Goal: Task Accomplishment & Management: Manage account settings

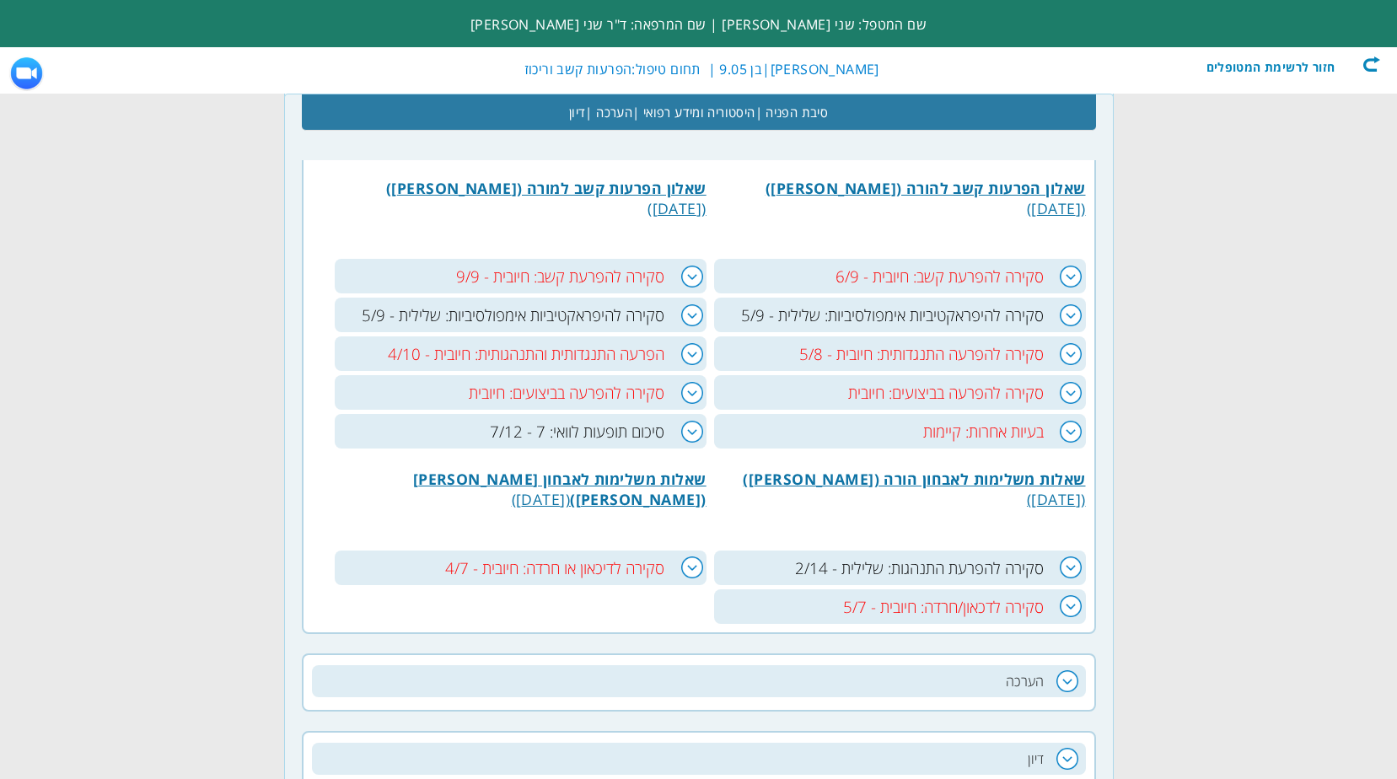
scroll to position [0, -223]
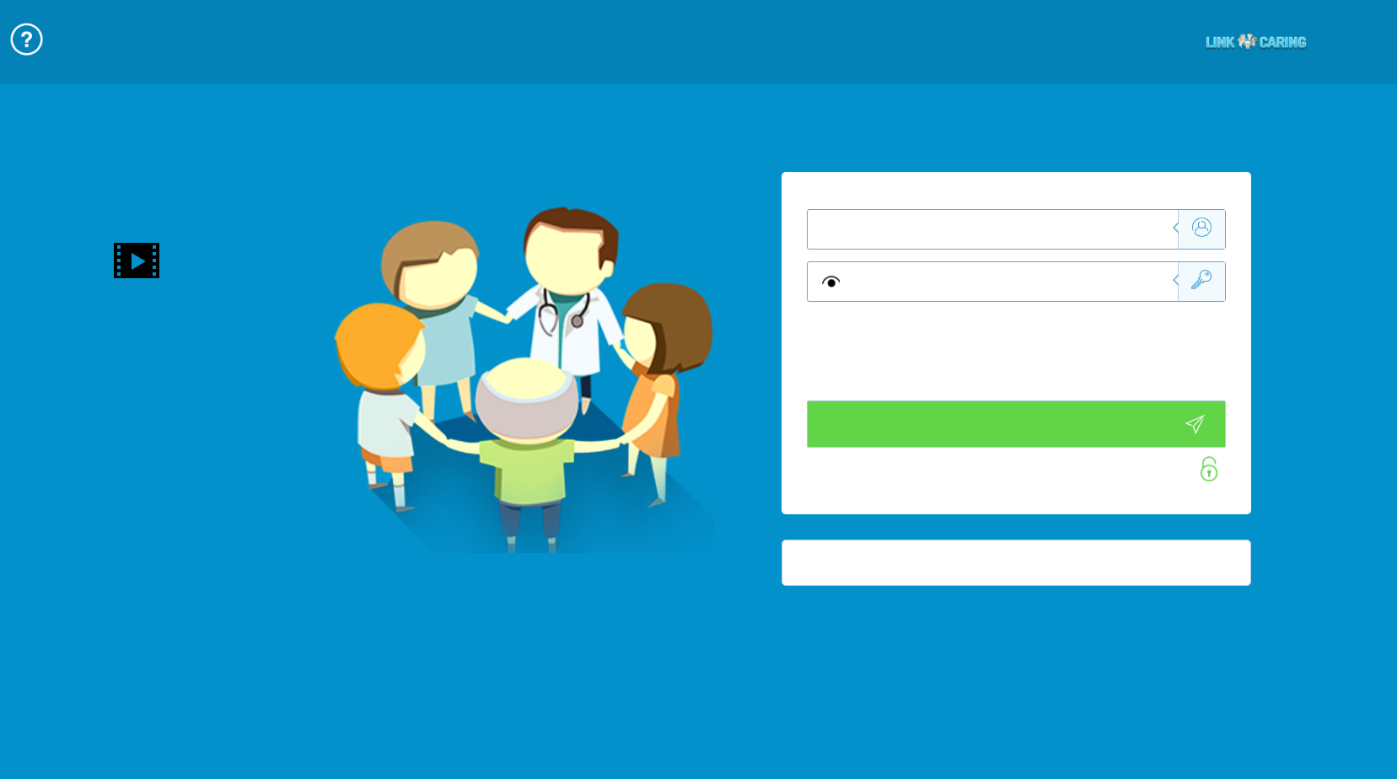
type input "התחבר עכשיו"
type input "עדיין לא? צור חשבון!"
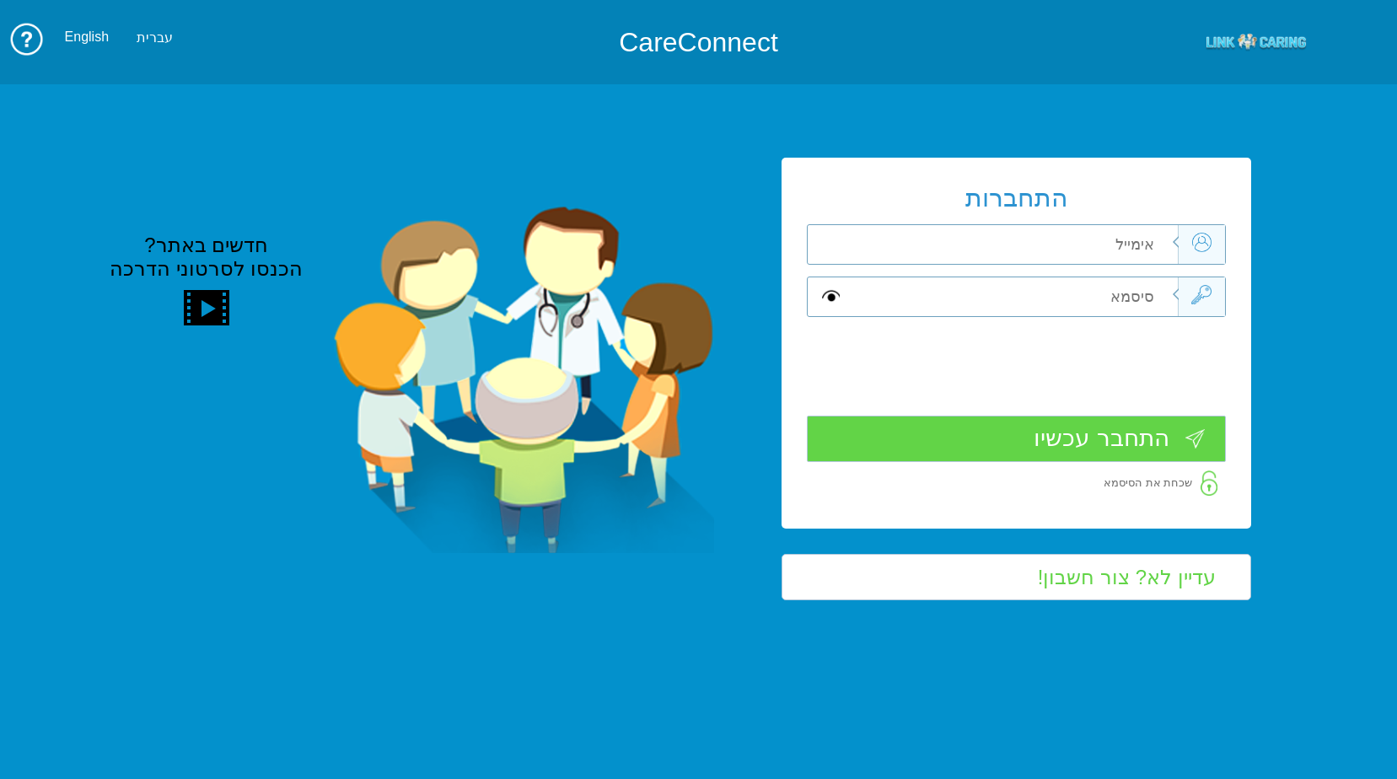
click at [1128, 228] on input "text" at bounding box center [1012, 244] width 331 height 39
type input "כ"
type input "F"
type input "[PERSON_NAME][EMAIL_ADDRESS][DOMAIN_NAME]"
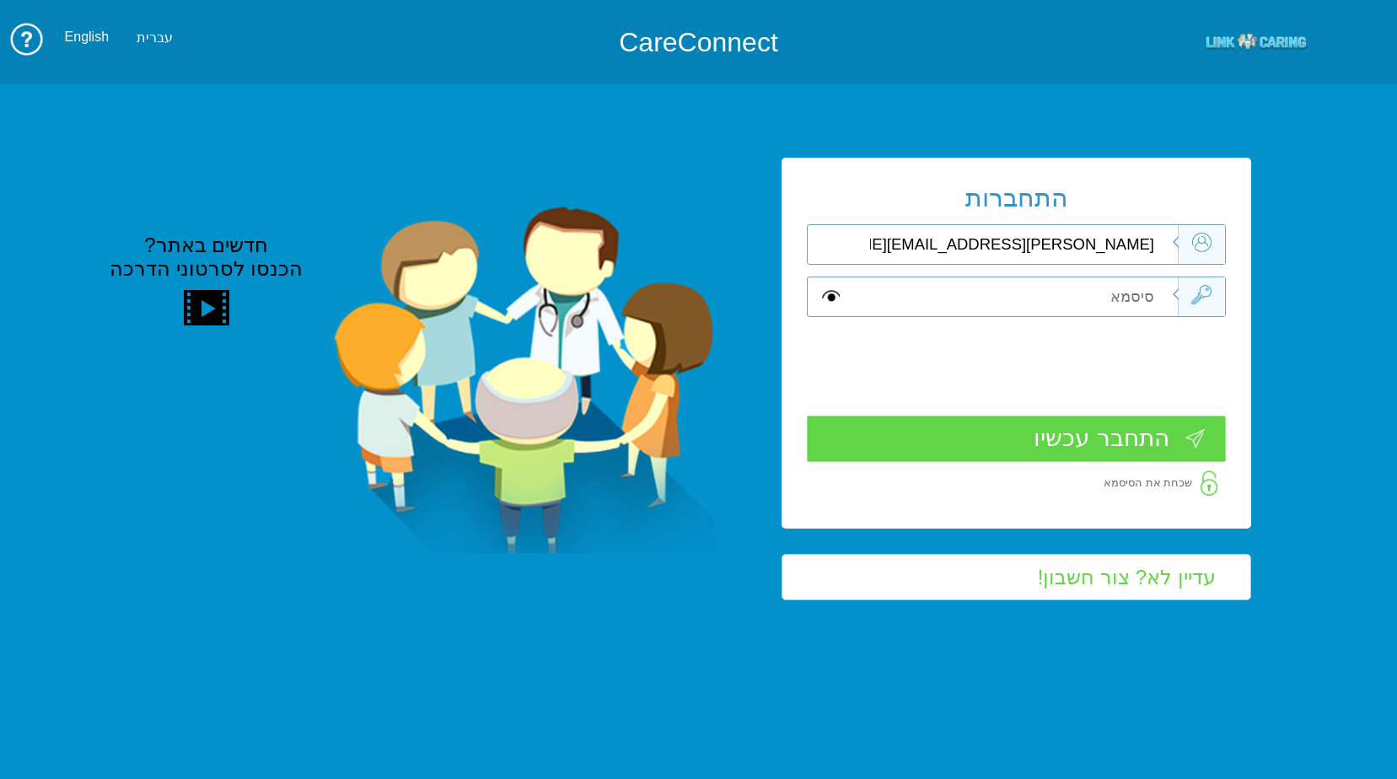
type input "S"
click at [1112, 452] on input "התחבר עכשיו" at bounding box center [1016, 438] width 419 height 46
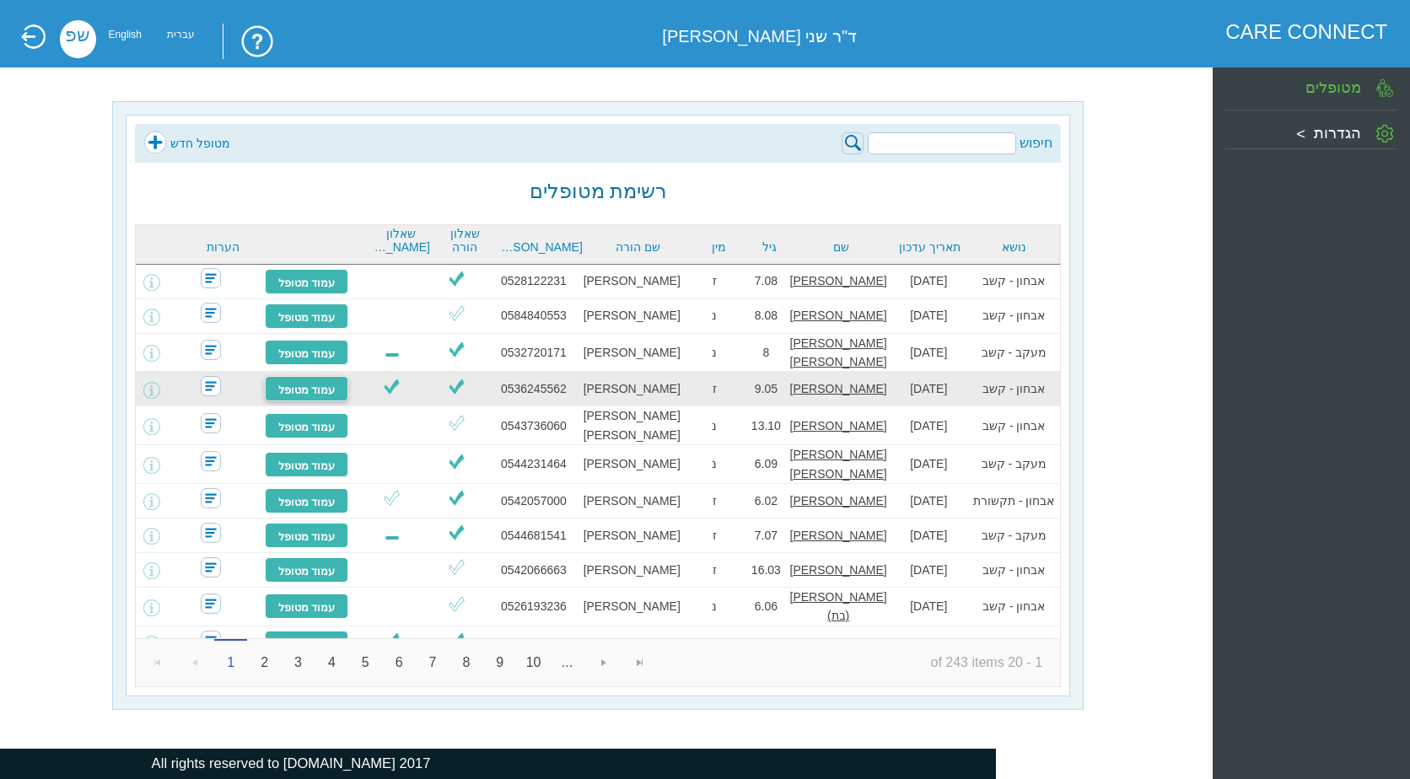
click at [308, 387] on link "עמוד מטופל" at bounding box center [307, 388] width 84 height 25
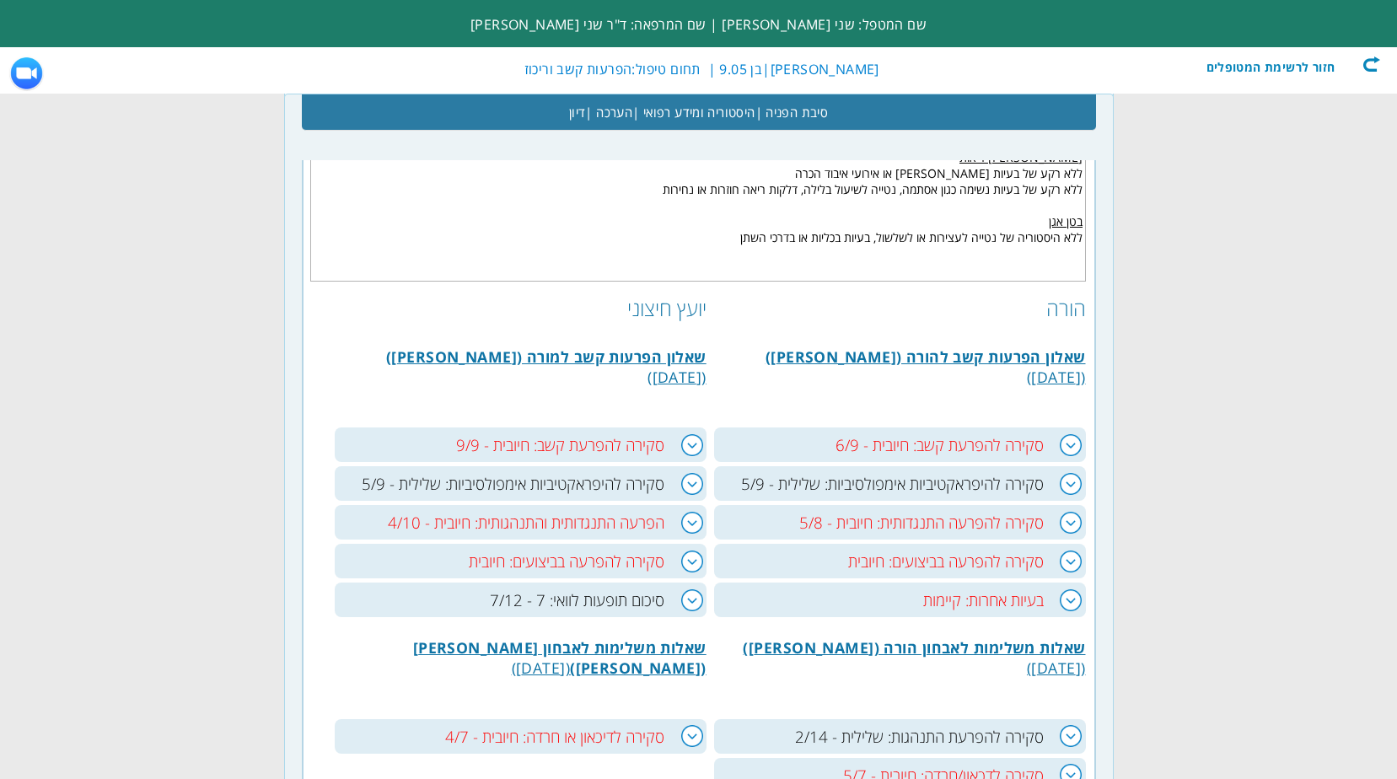
scroll to position [843, 0]
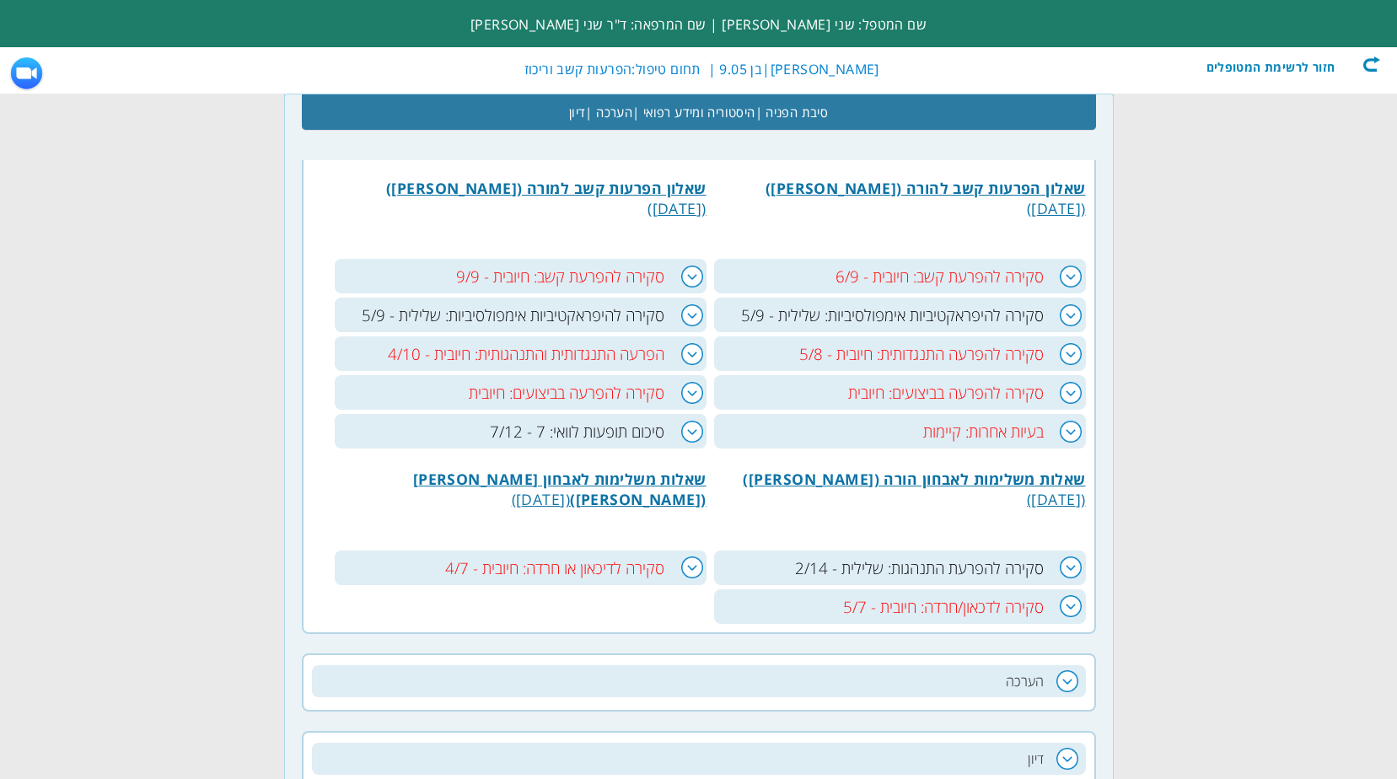
click at [1075, 390] on h3 "סקירה להפרעה בביצועים: חיובית" at bounding box center [900, 392] width 372 height 35
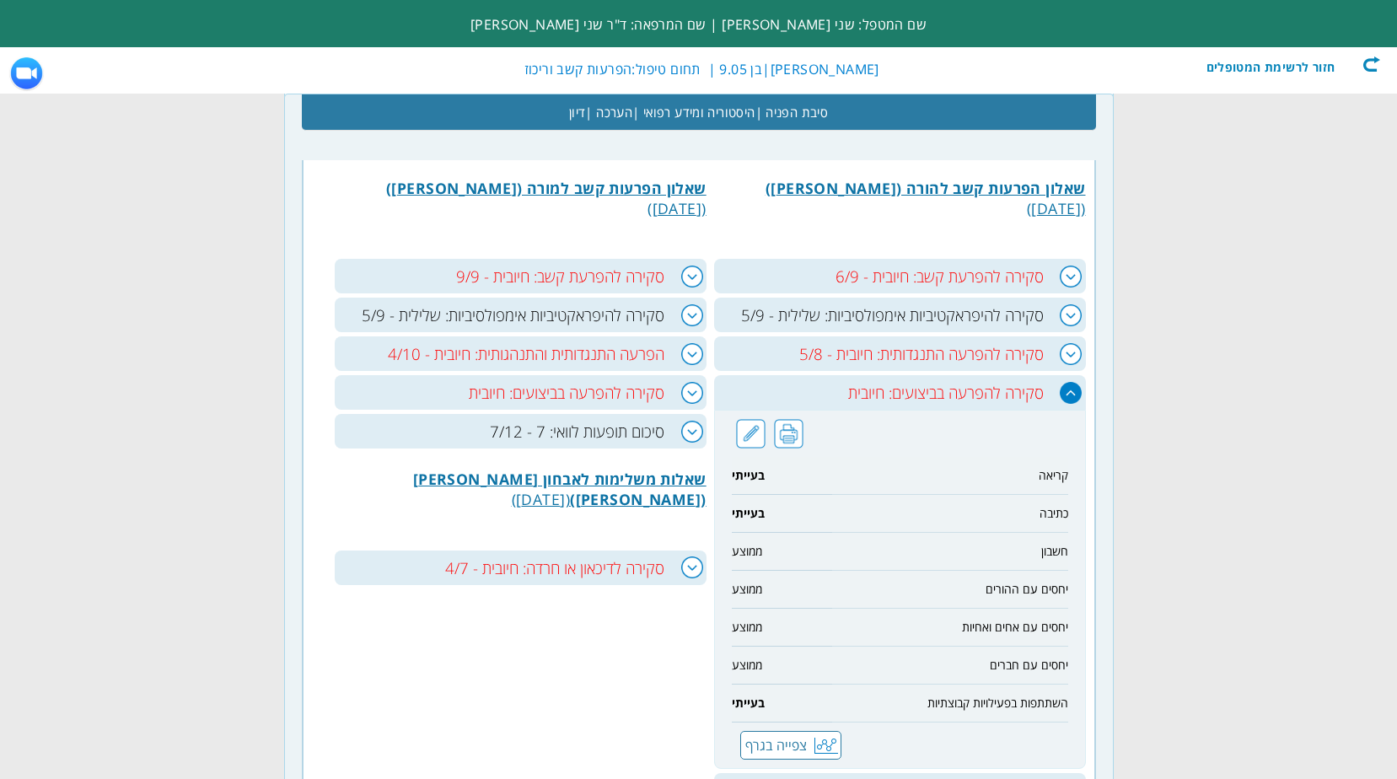
click at [690, 394] on h3 "סקירה להפרעה בביצועים: חיובית" at bounding box center [521, 392] width 372 height 35
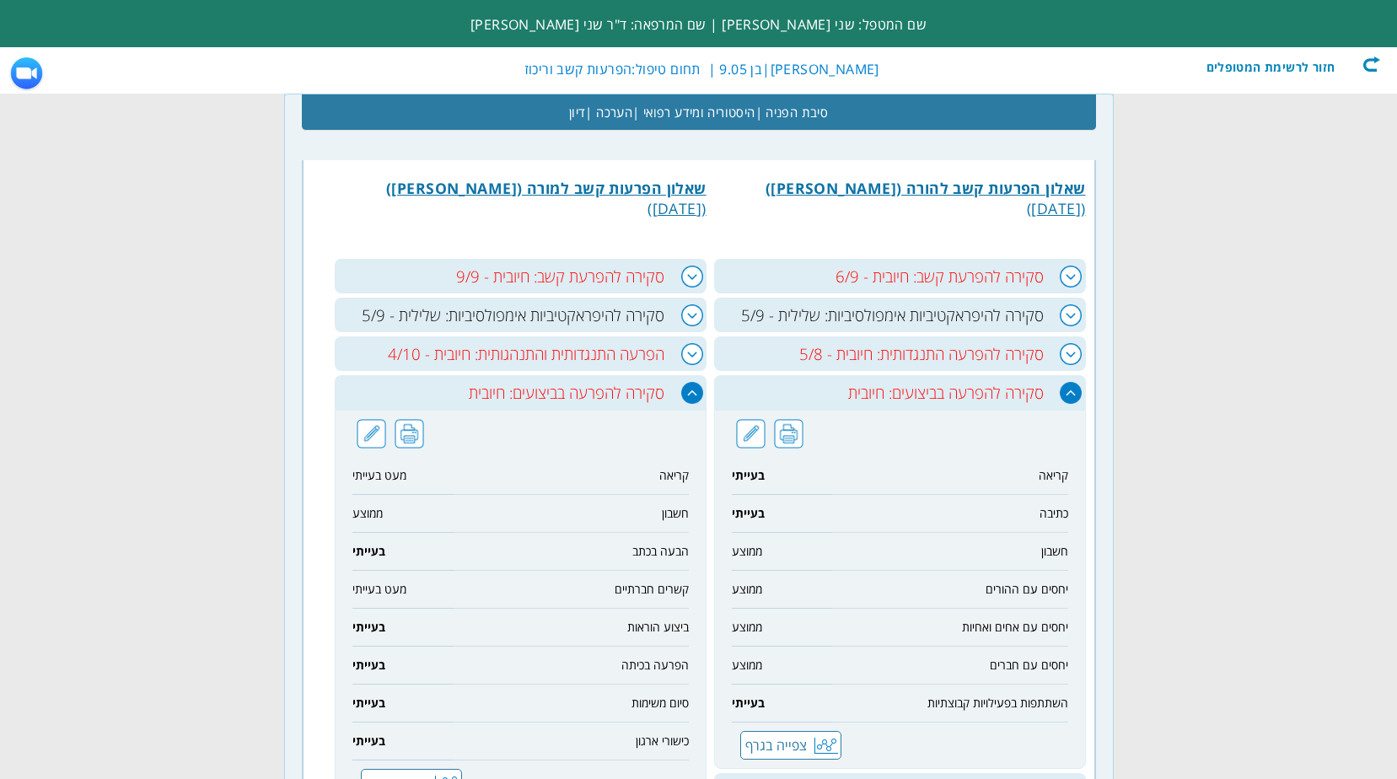
scroll to position [1012, 0]
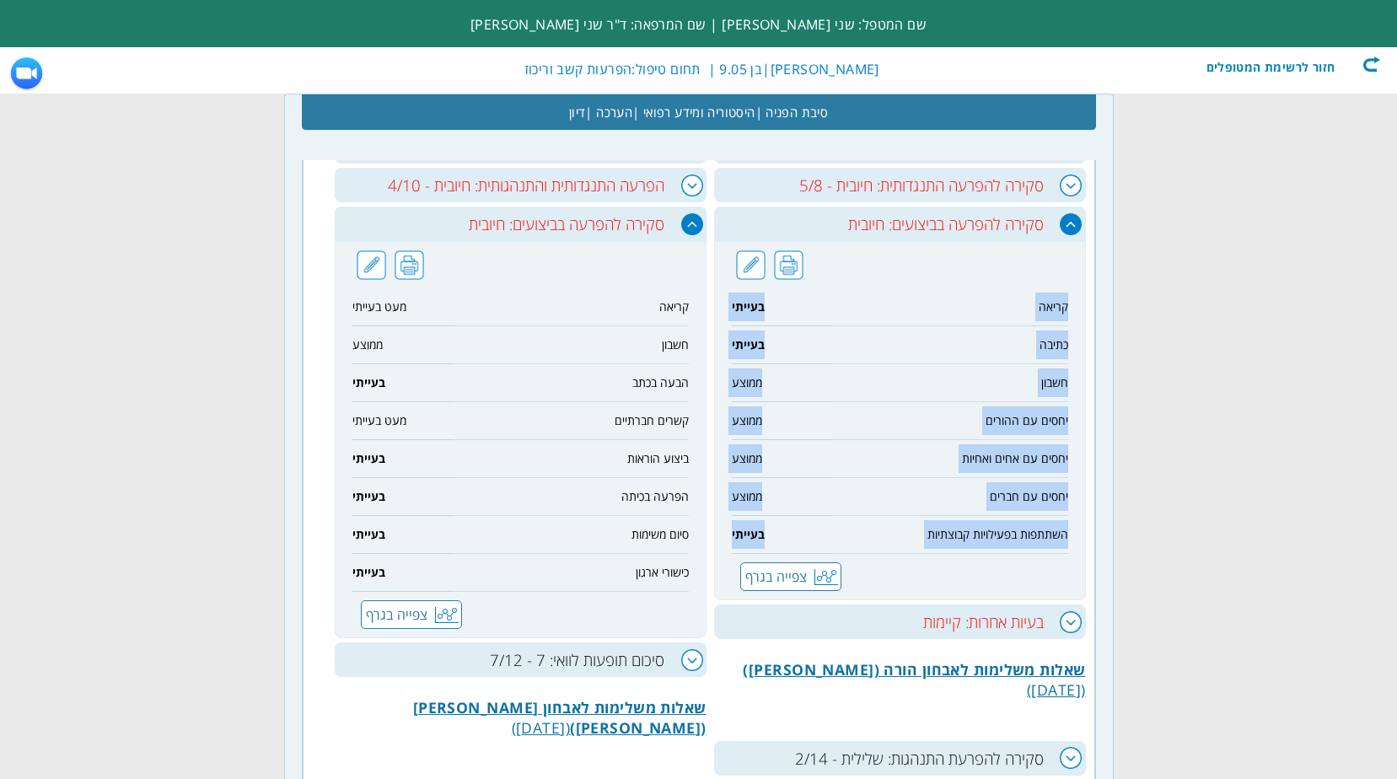
drag, startPoint x: 1067, startPoint y: 306, endPoint x: 733, endPoint y: 538, distance: 406.6
click at [733, 538] on div "קריאה בעייתי כתיבה בעייתי חשבון ממוצע יחסים עם ההורים ממוצע יחסים עם אחים ואחיו…" at bounding box center [900, 420] width 372 height 359
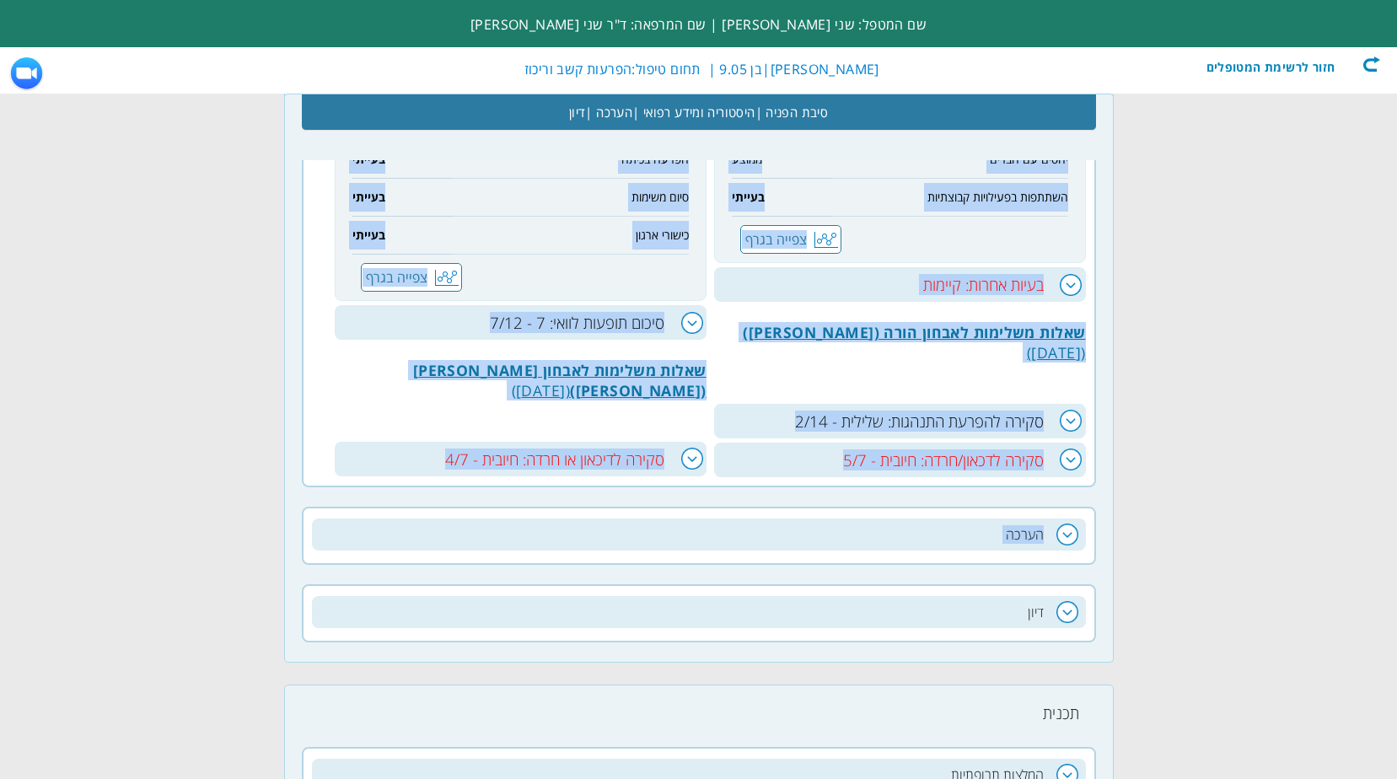
scroll to position [1434, 0]
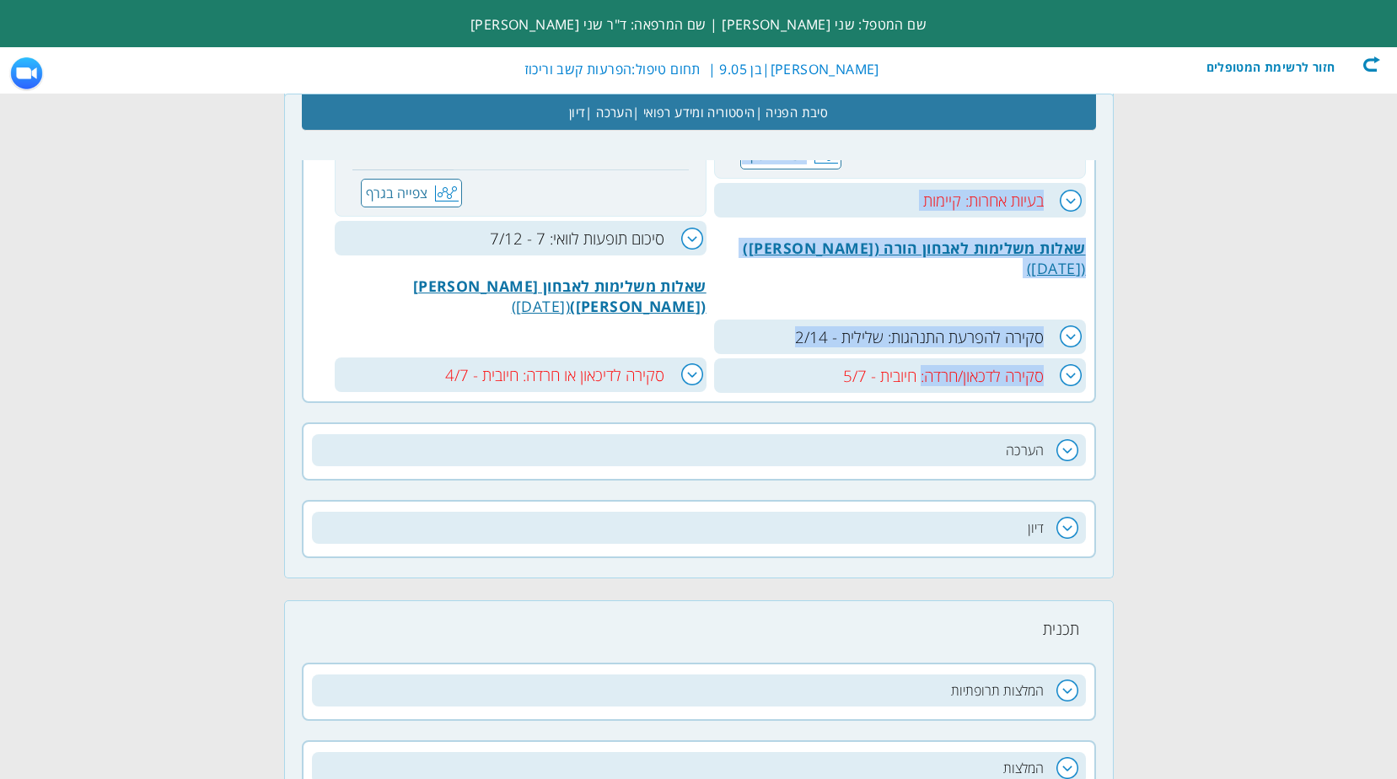
drag, startPoint x: 1047, startPoint y: 219, endPoint x: 918, endPoint y: 385, distance: 209.2
click at [1073, 196] on h3 "בעיות אחרות: קיימות" at bounding box center [900, 200] width 372 height 35
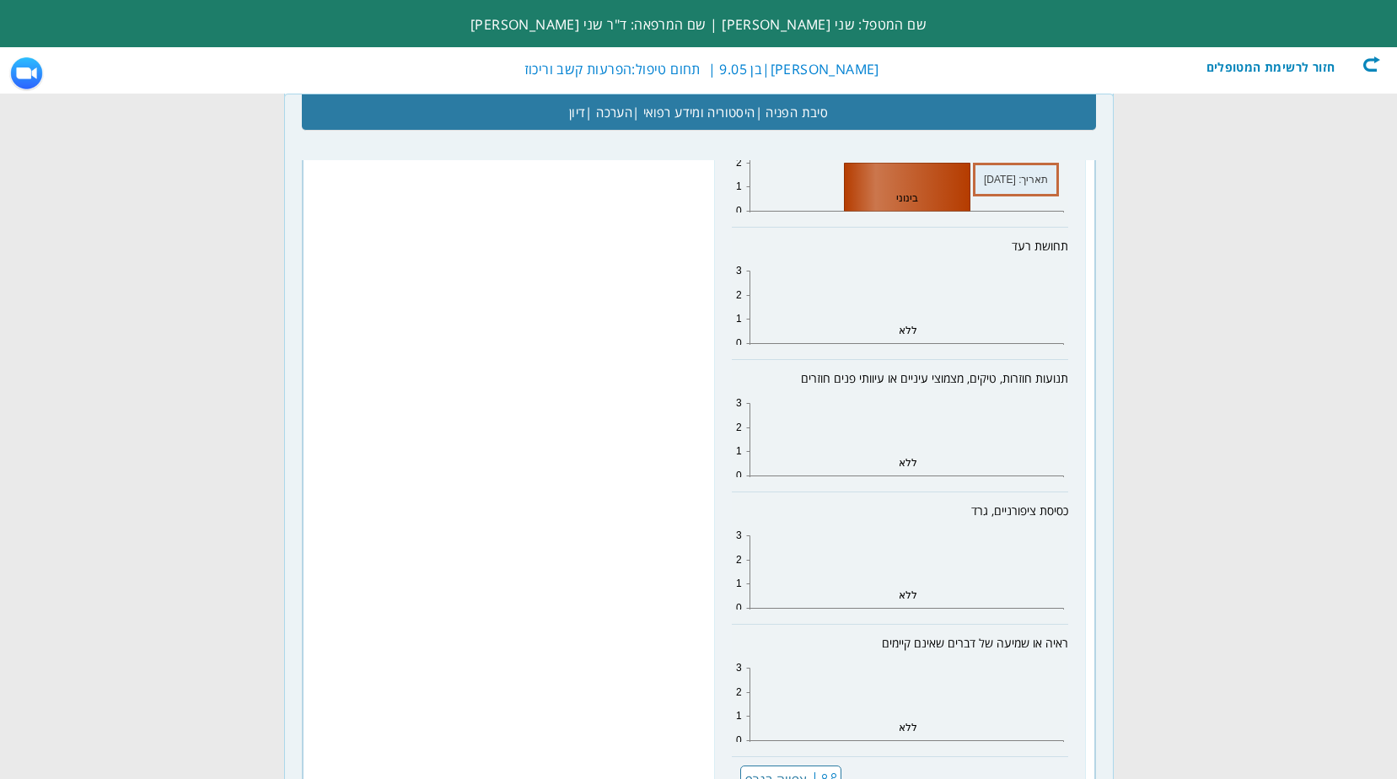
scroll to position [2361, 0]
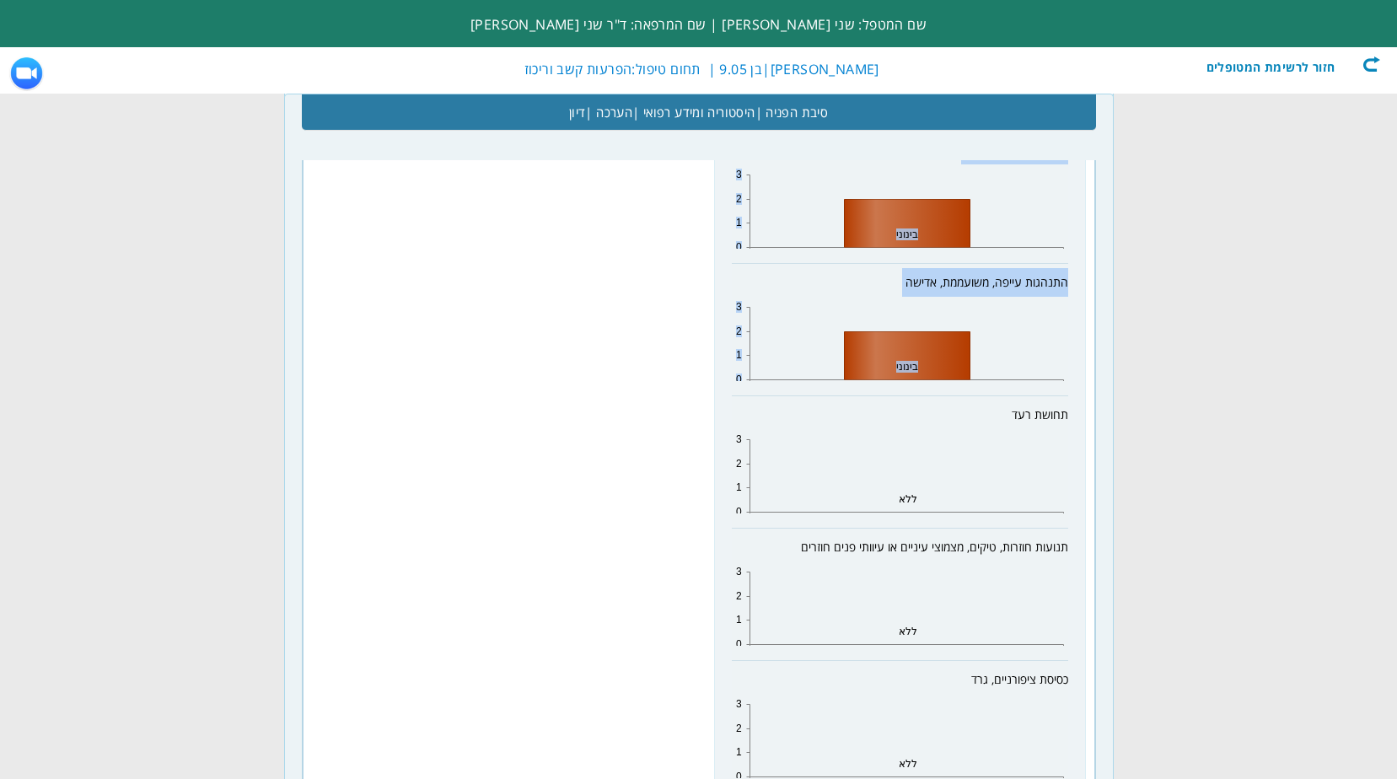
drag, startPoint x: 1045, startPoint y: 386, endPoint x: 1066, endPoint y: 415, distance: 35.6
copy div "סקירה להפרעה בביצועים: חיובית קריאה בעייתי כתיבה בעייתי חשבון ממוצע יחסים עם הה…"
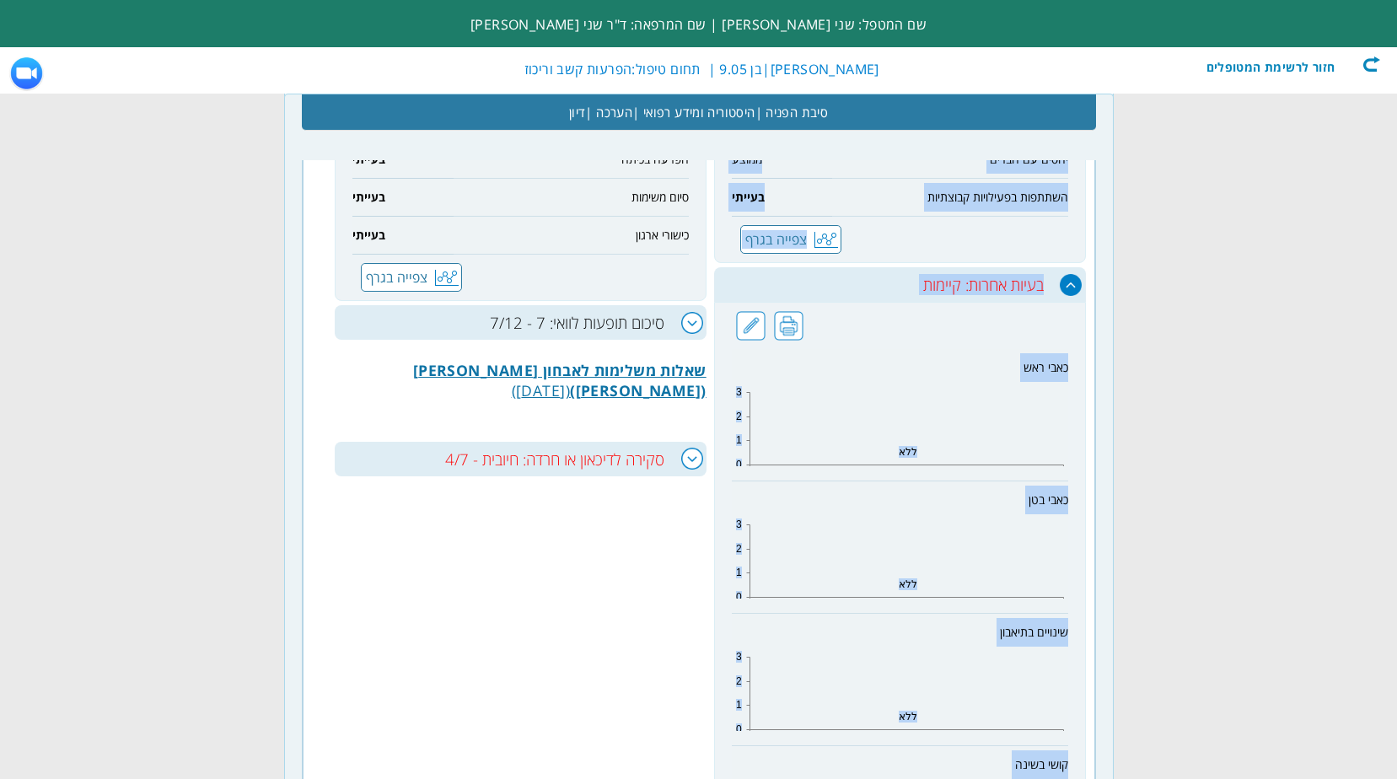
scroll to position [1096, 0]
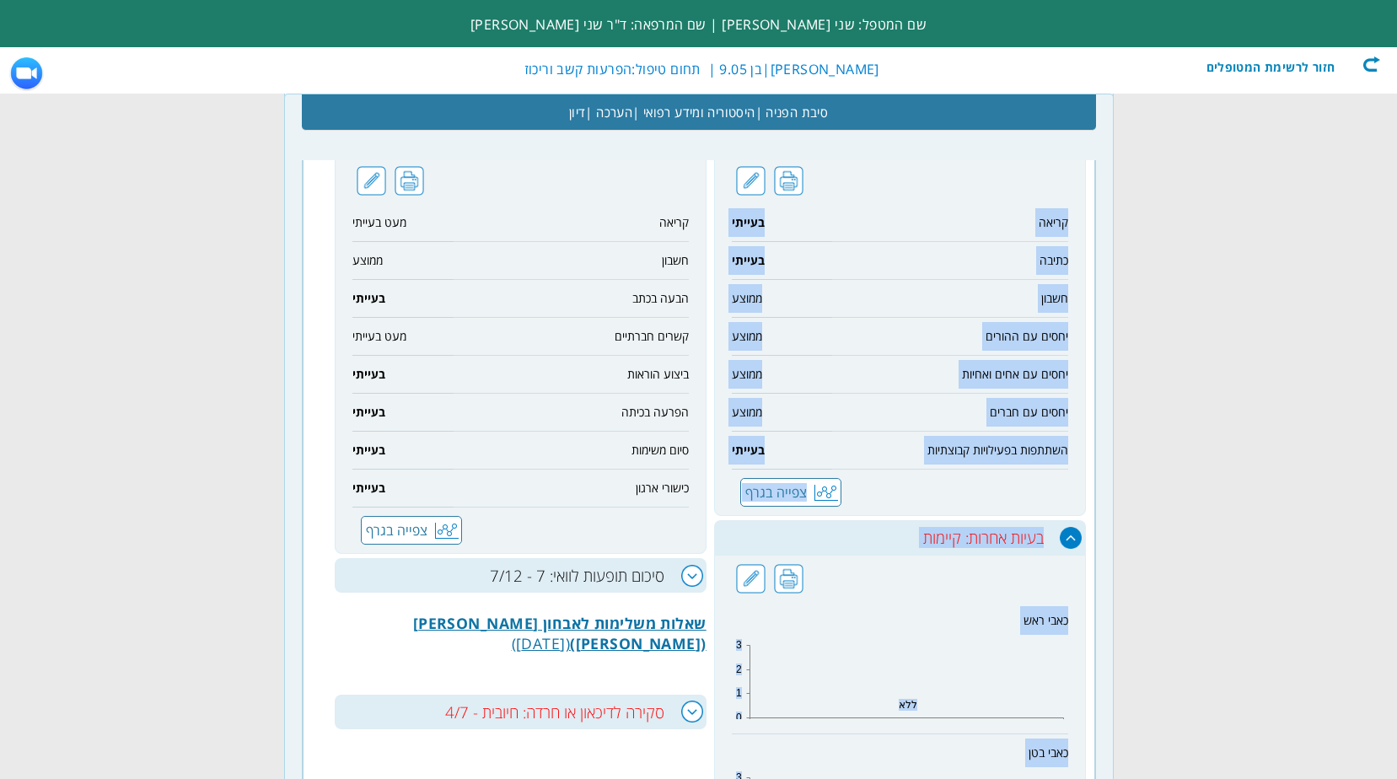
click at [696, 578] on h3 "סיכום תופעות לוואי: 7 - 7/12" at bounding box center [521, 575] width 372 height 35
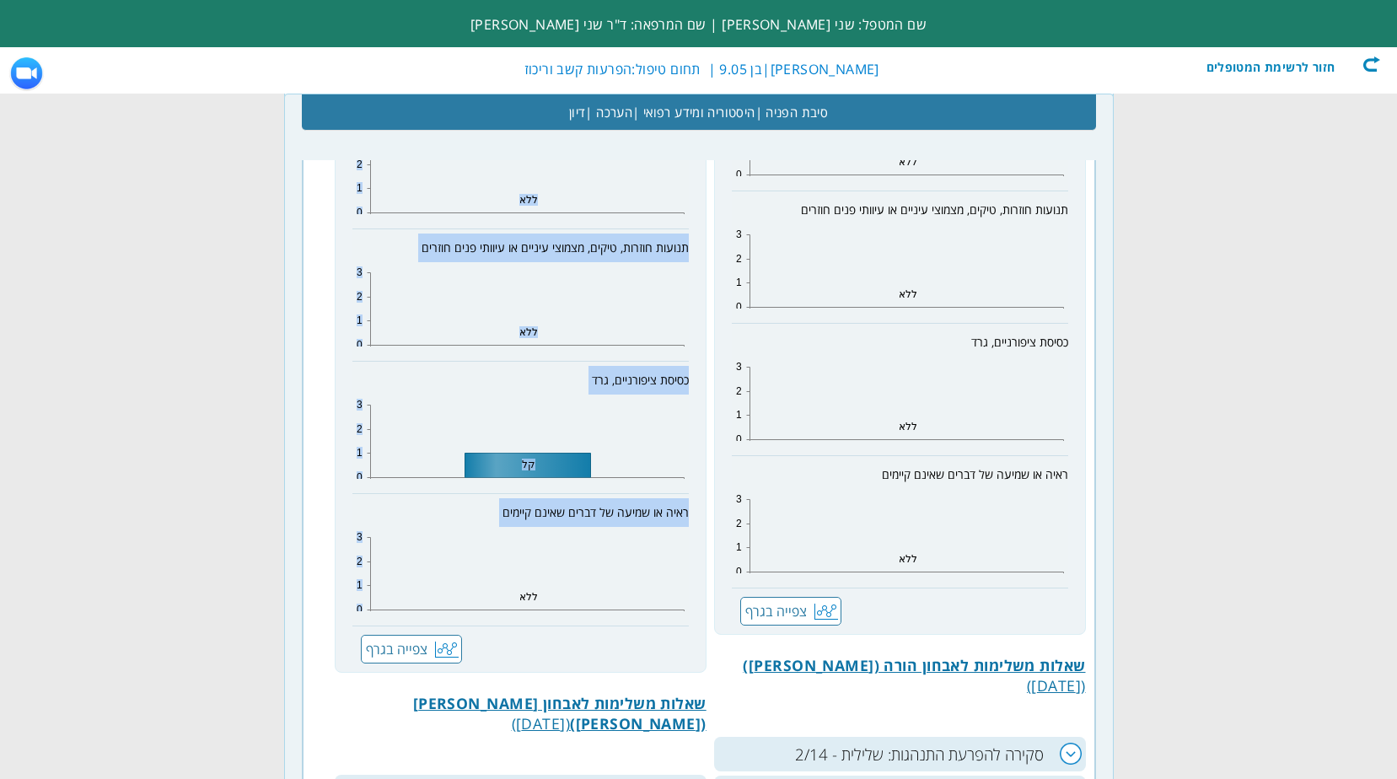
scroll to position [2867, 0]
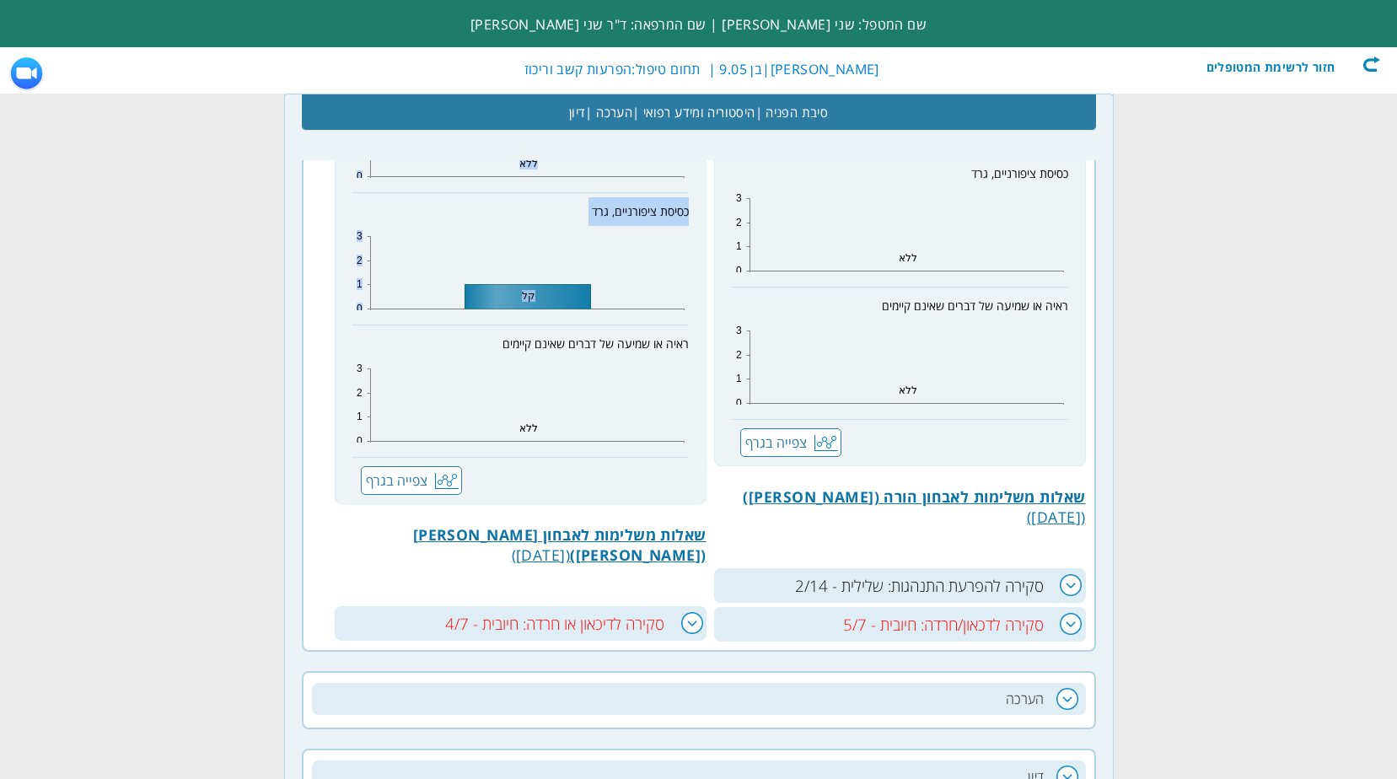
drag, startPoint x: 669, startPoint y: 471, endPoint x: 687, endPoint y: 347, distance: 126.2
copy div "lorem ipsumd sitametc: adipis elits doe tempor incid utlab etdo magn aliqua eni…"
